Goal: Task Accomplishment & Management: Complete application form

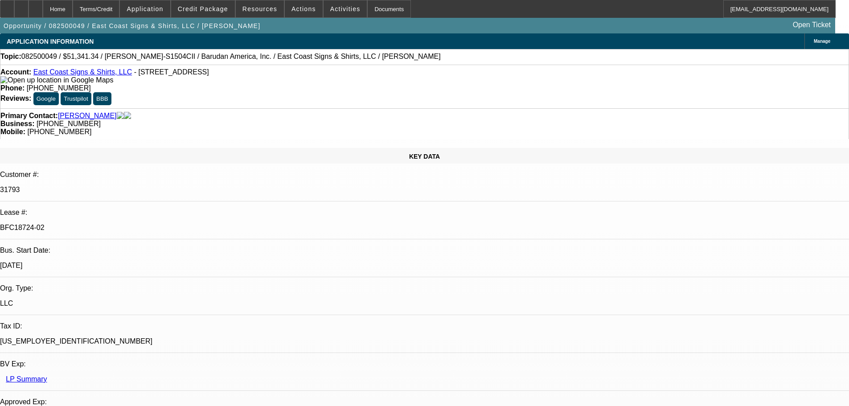
select select "0"
select select "2"
select select "0"
select select "6"
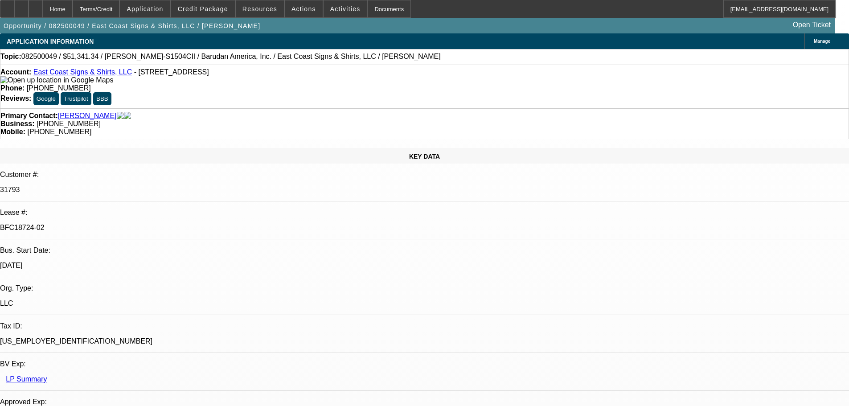
select select "0"
select select "2"
select select "0.1"
select select "4"
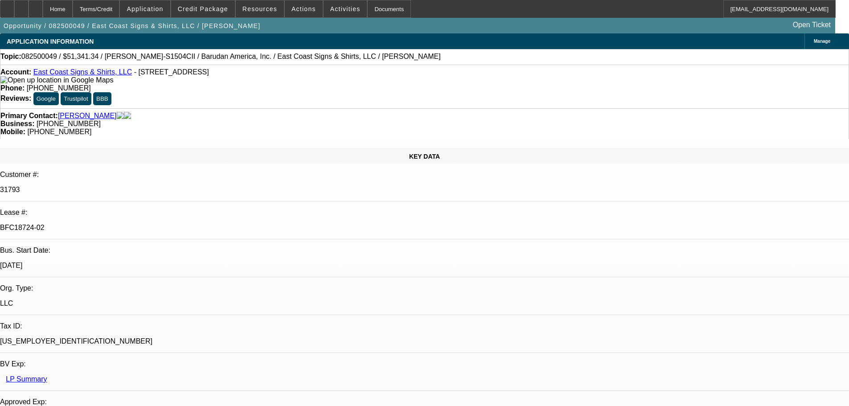
select select "0"
select select "2"
select select "0.1"
select select "4"
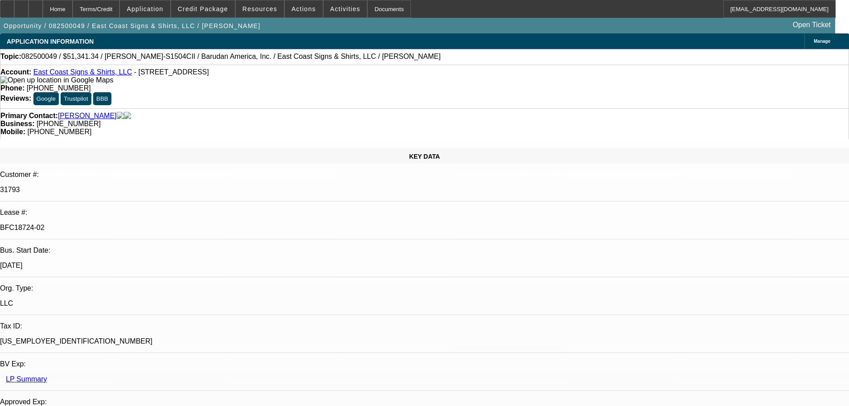
select select "0"
select select "2"
select select "0"
select select "6"
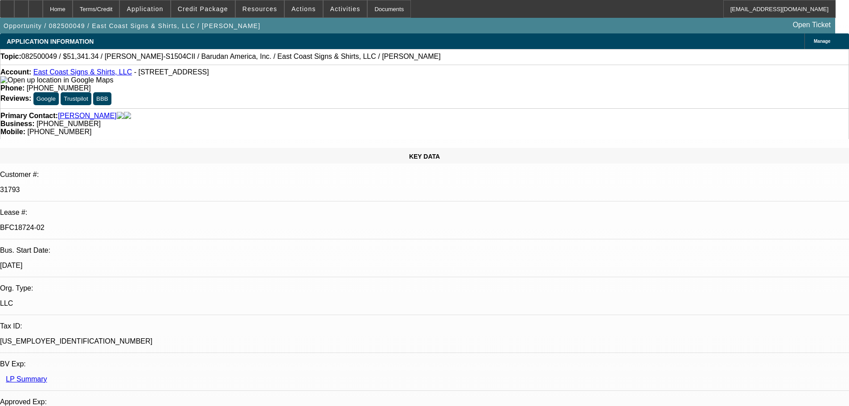
select select "0"
select select "2"
select select "0.1"
select select "4"
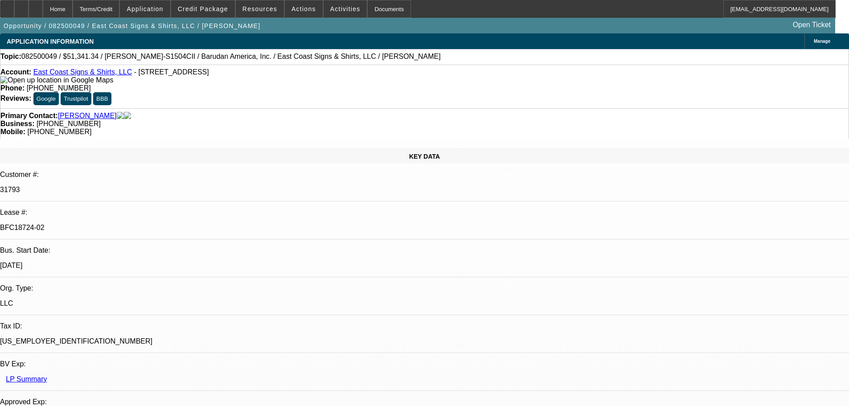
select select "0"
select select "2"
select select "0.1"
select select "4"
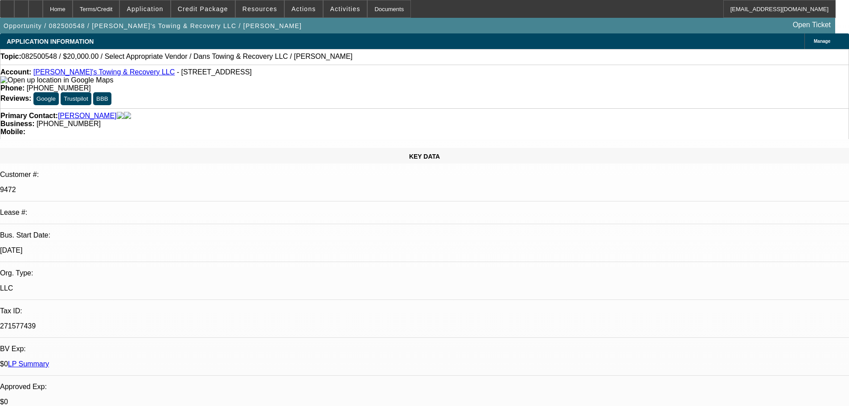
select select "0"
select select "2"
select select "0.1"
select select "4"
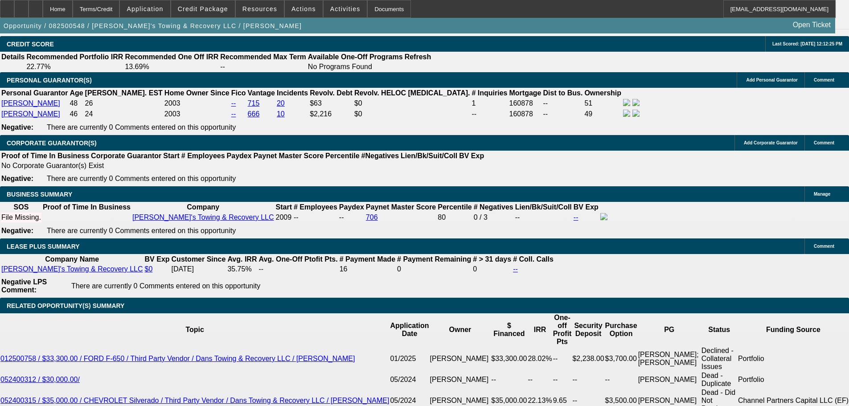
scroll to position [1337, 0]
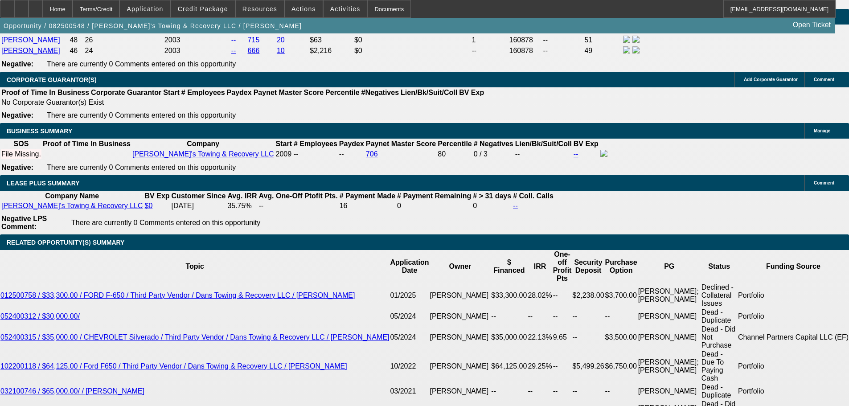
type input "$0.00"
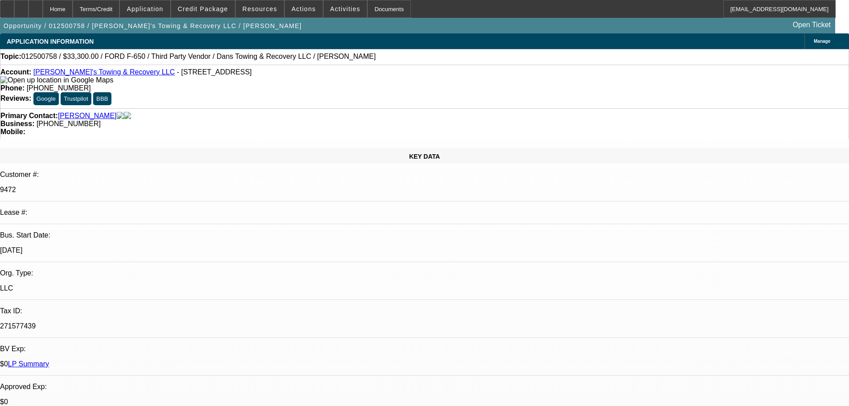
select select "0.1"
select select "2"
select select "0.1"
select select "4"
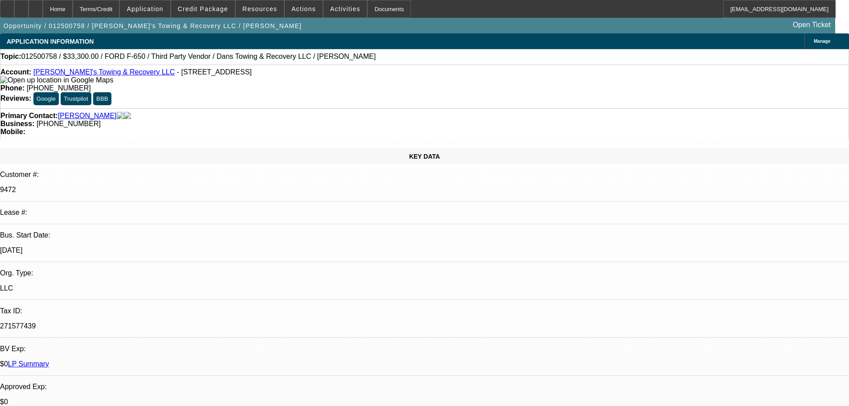
select select "0.1"
select select "2"
select select "0.1"
select select "4"
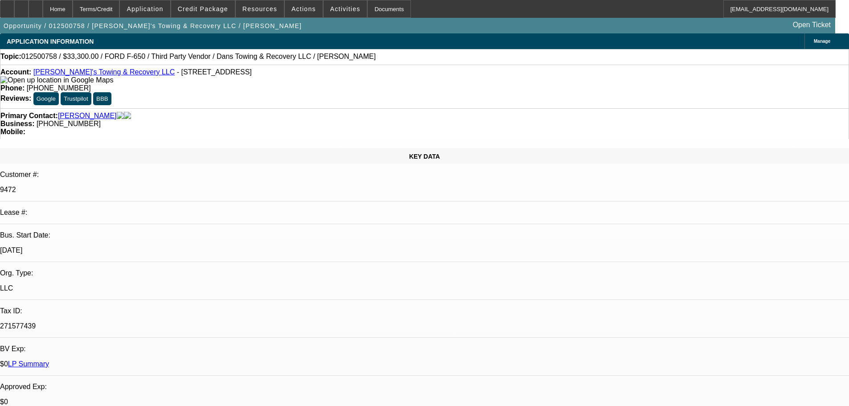
select select "0"
select select "2"
select select "0.1"
select select "4"
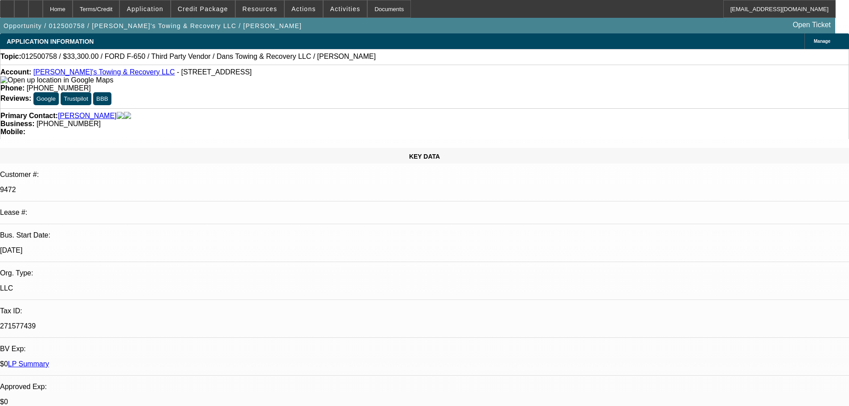
select select "0"
select select "2"
select select "0.1"
select select "4"
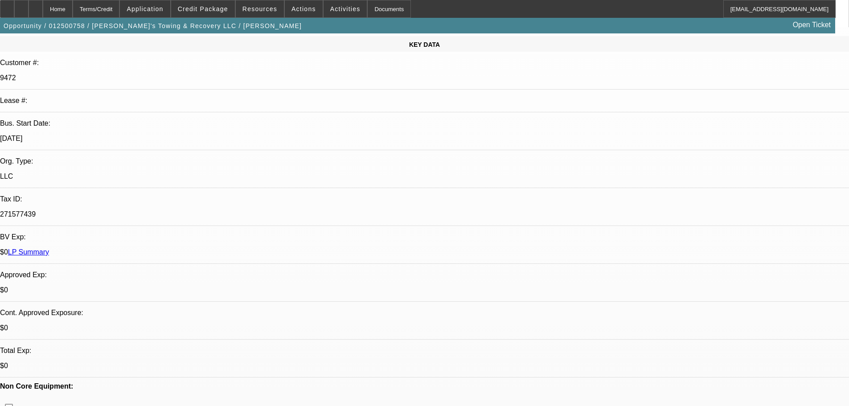
scroll to position [178, 0]
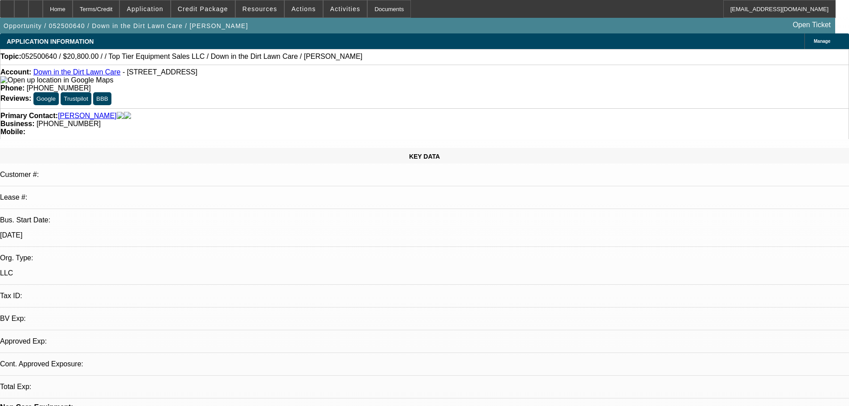
select select "0"
select select "2"
select select "0.1"
select select "4"
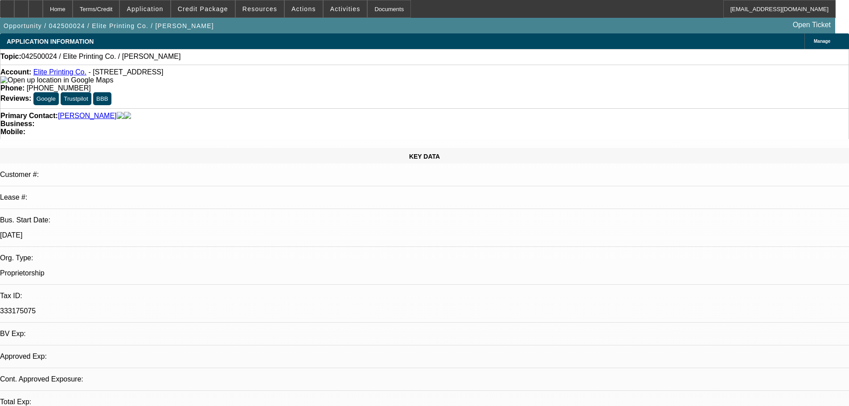
select select "0"
select select "2"
select select "0.1"
select select "1"
select select "2"
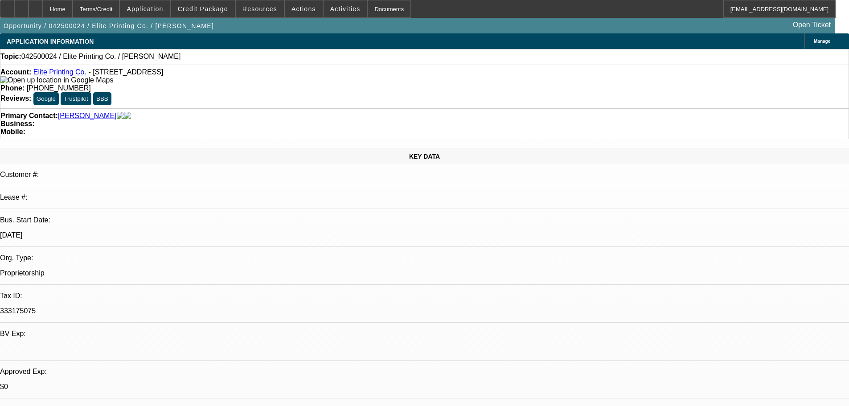
select select "4"
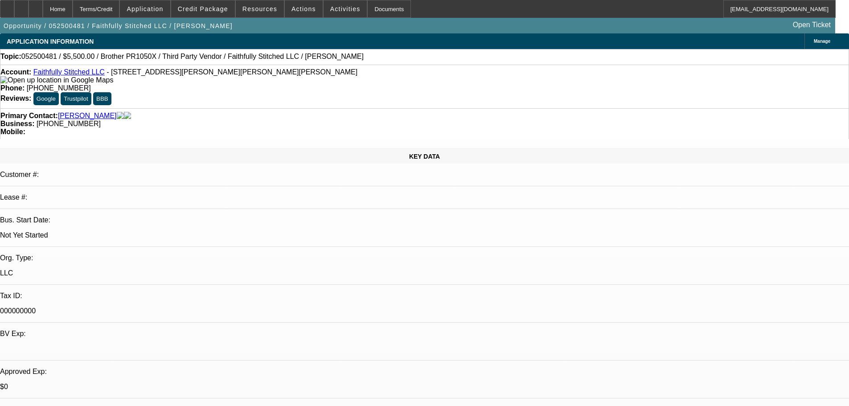
select select "0"
select select "2"
select select "0.1"
select select "4"
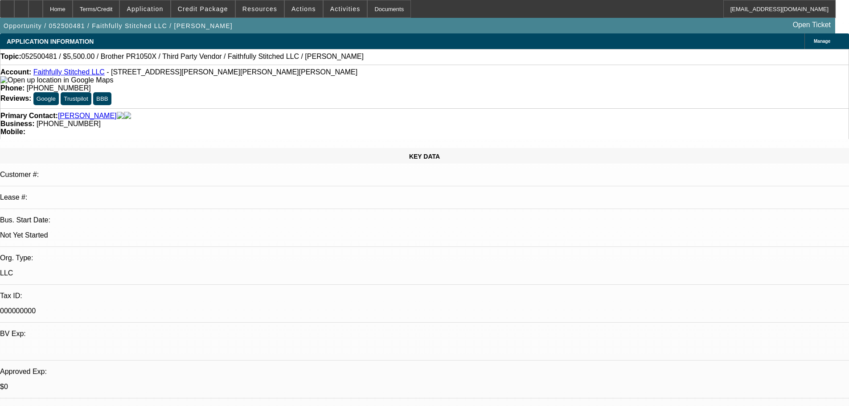
select select "0"
select select "2"
select select "0.1"
select select "4"
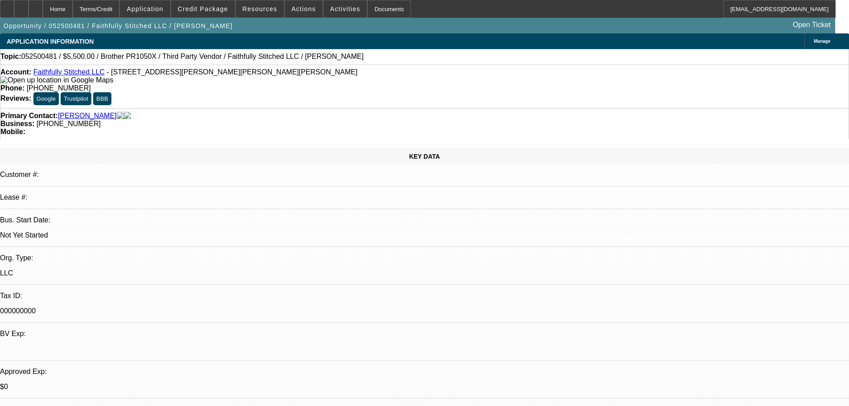
select select "0"
select select "2"
select select "0.1"
select select "4"
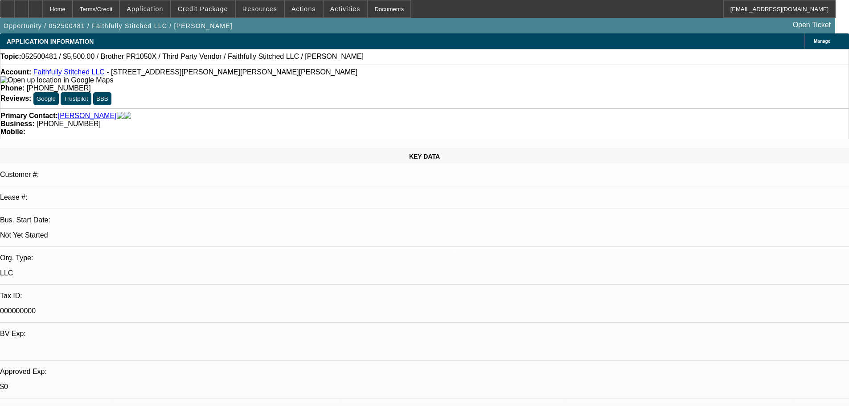
select select "0"
select select "2"
select select "0.1"
select select "4"
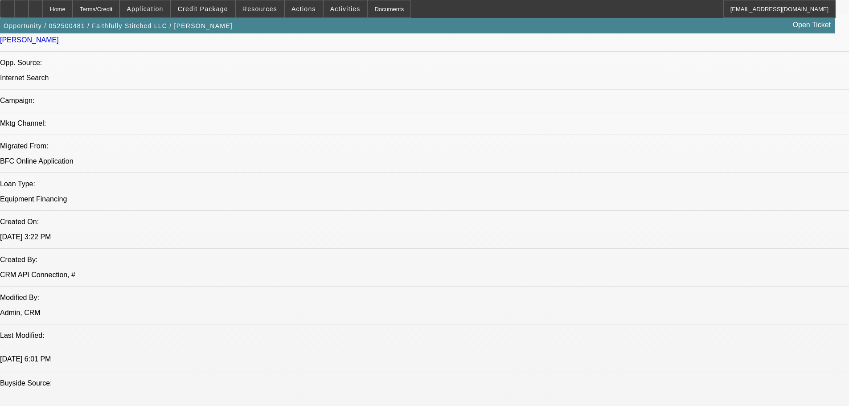
scroll to position [401, 0]
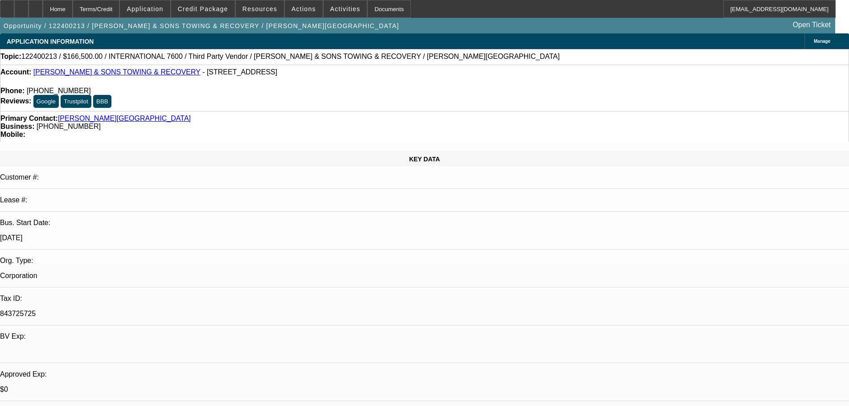
select select "0.1"
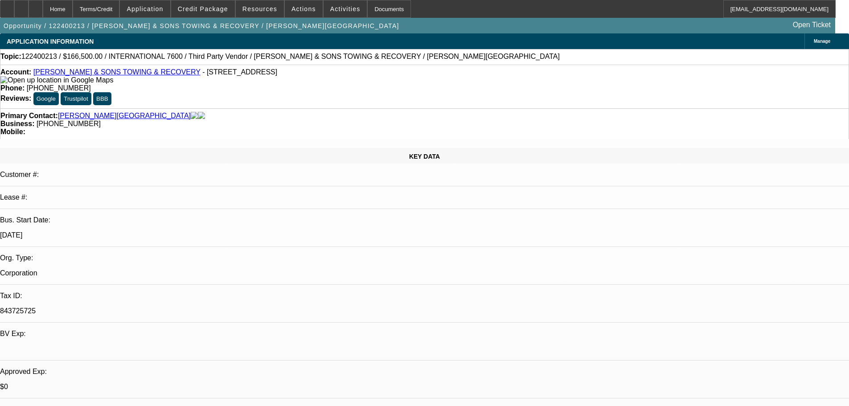
select select "0"
select select "2"
select select "0.1"
select select "4"
select select "0.1"
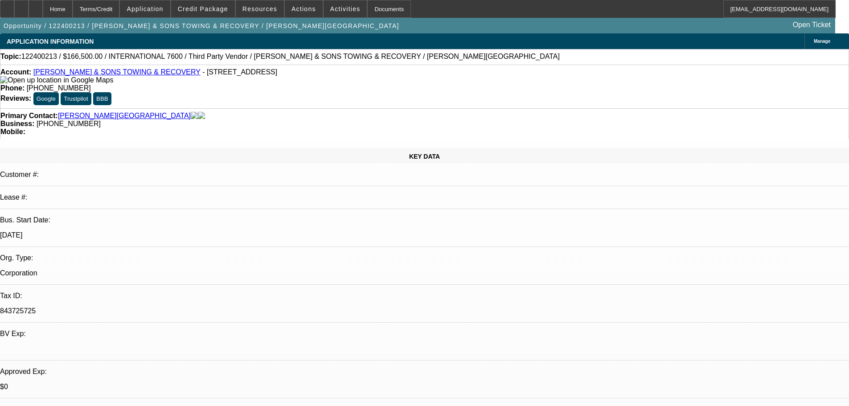
select select "0"
select select "2"
select select "0"
select select "6"
select select "0.1"
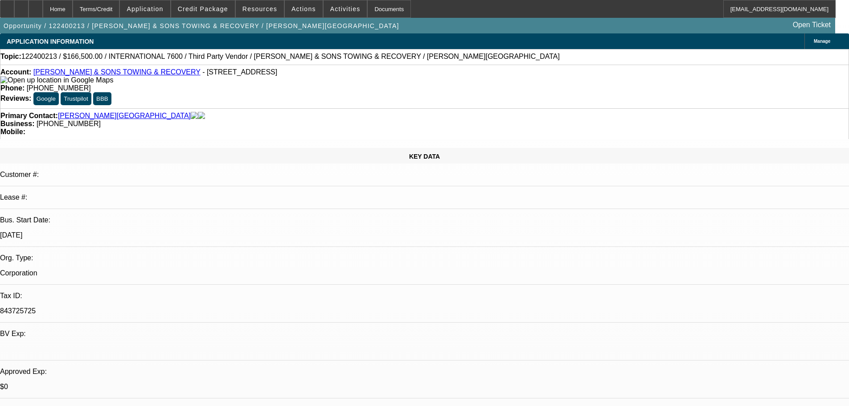
select select "0"
select select "2"
select select "0"
select select "6"
select select "0"
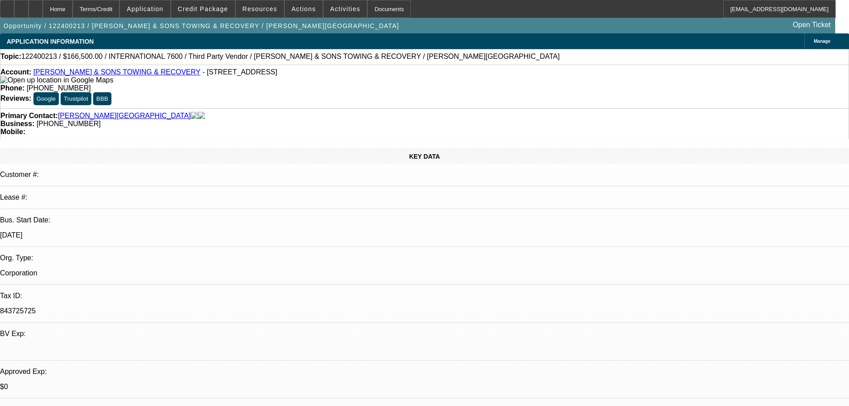
select select "0"
select select "6"
